Goal: Information Seeking & Learning: Learn about a topic

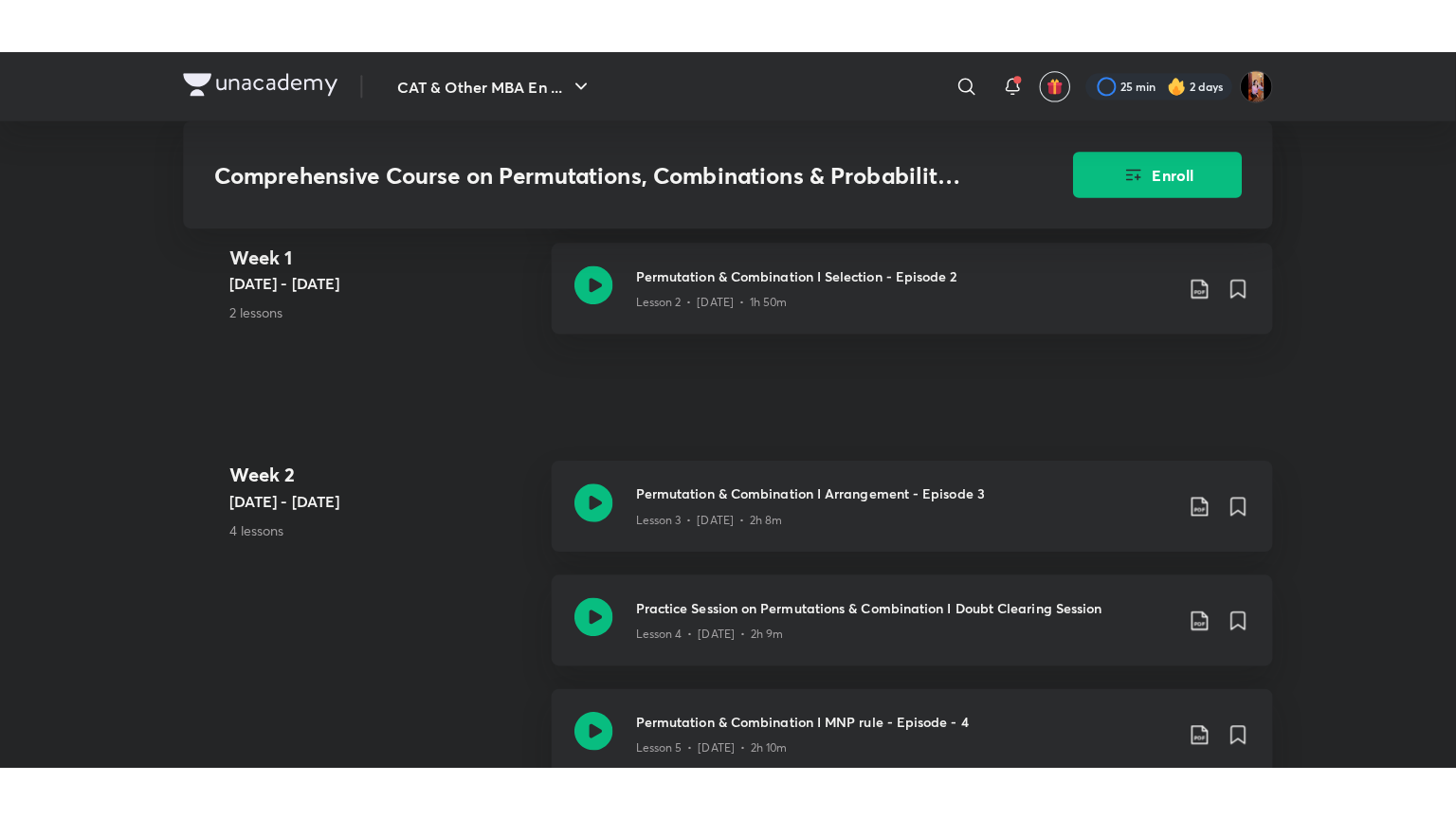
scroll to position [821, 0]
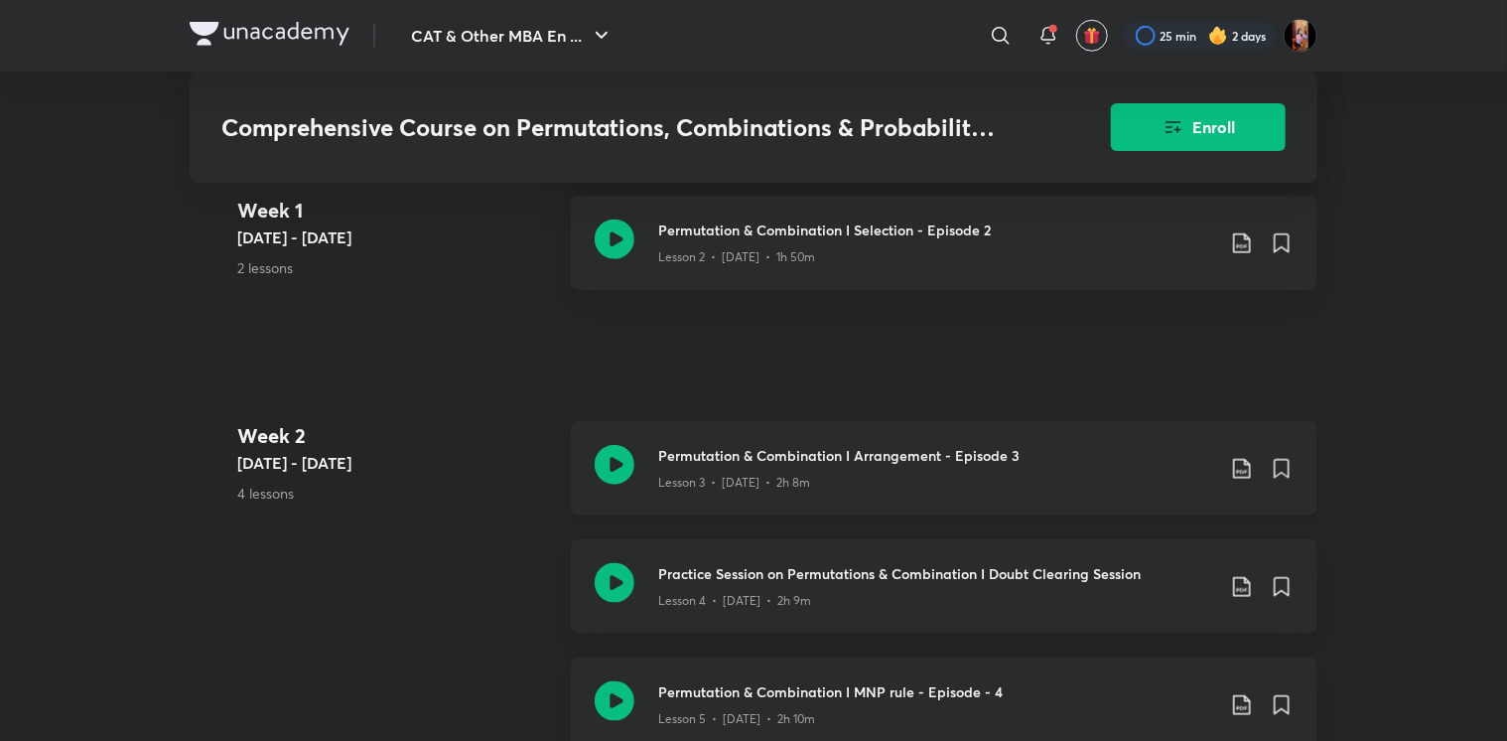
click at [736, 466] on h3 "Permutation & Combination I Arrangement - Episode 3" at bounding box center [936, 455] width 556 height 21
